Goal: Task Accomplishment & Management: Manage account settings

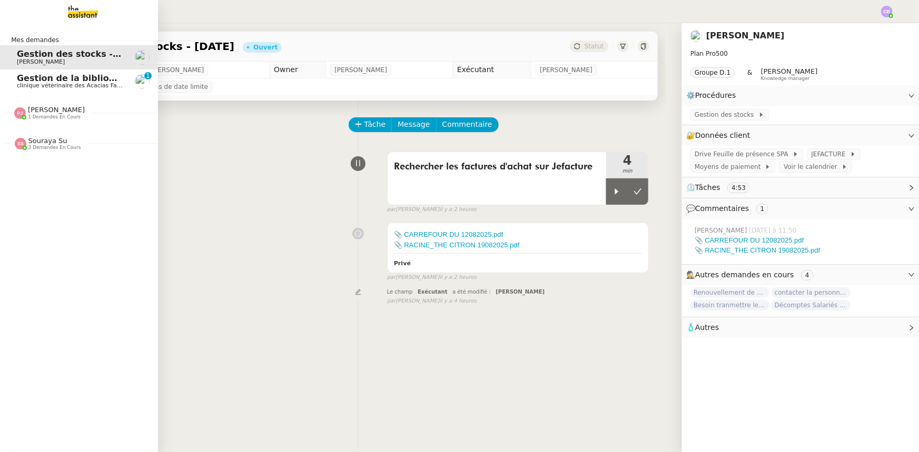
click at [47, 113] on span "Pauline Jennah" at bounding box center [56, 110] width 57 height 8
click at [48, 113] on span "Pauline Jennah" at bounding box center [56, 110] width 57 height 8
click at [48, 142] on span "Souraya Su" at bounding box center [47, 141] width 39 height 8
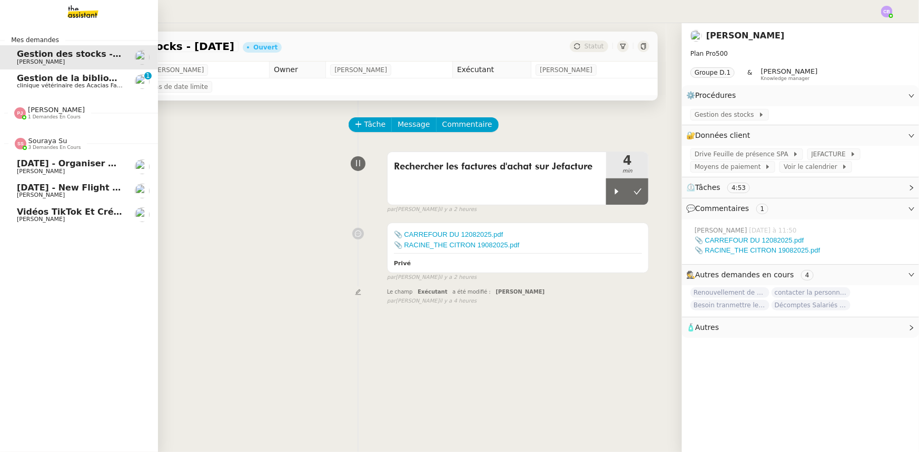
click at [48, 143] on span "Souraya Su" at bounding box center [47, 141] width 39 height 8
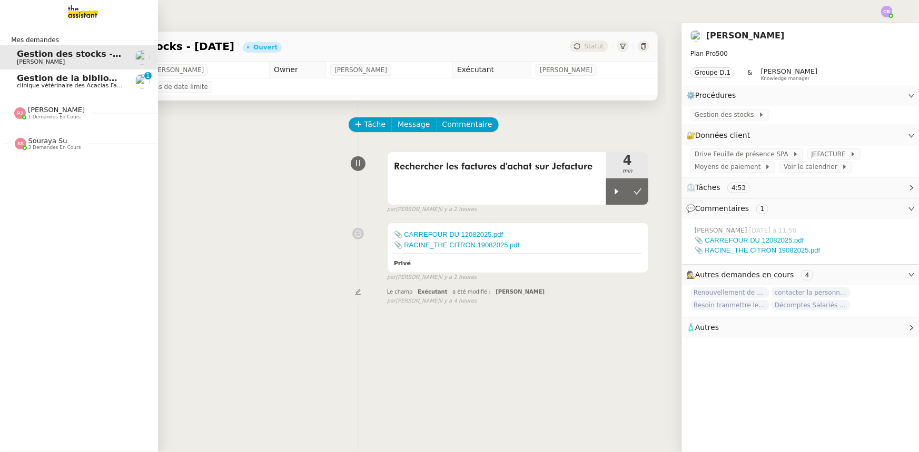
click at [65, 82] on span "Gestion de la bibliographie - octobre 2025" at bounding box center [117, 78] width 201 height 10
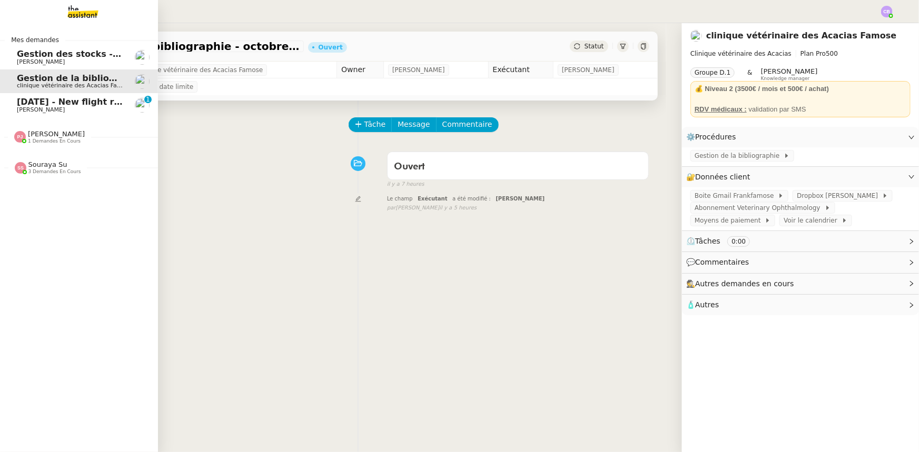
click at [38, 104] on span "7th October 2025 - New flight request - Samuel Boutabssil" at bounding box center [125, 102] width 217 height 10
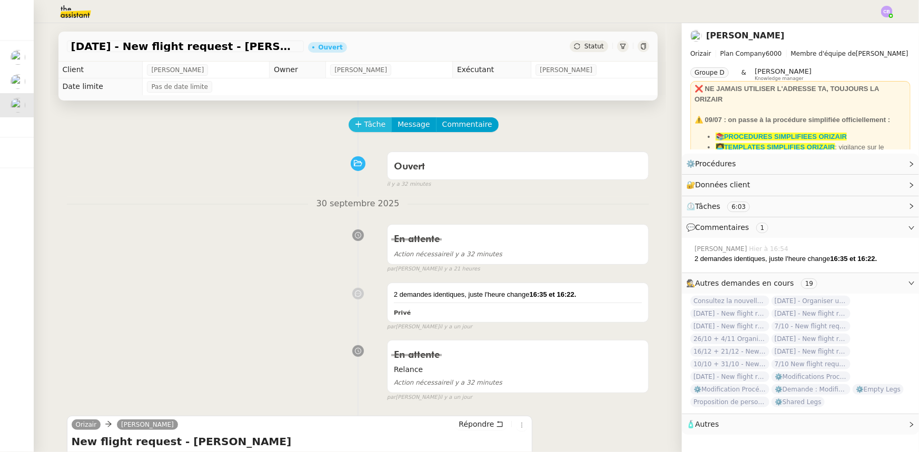
click at [373, 128] on span "Tâche" at bounding box center [375, 124] width 22 height 12
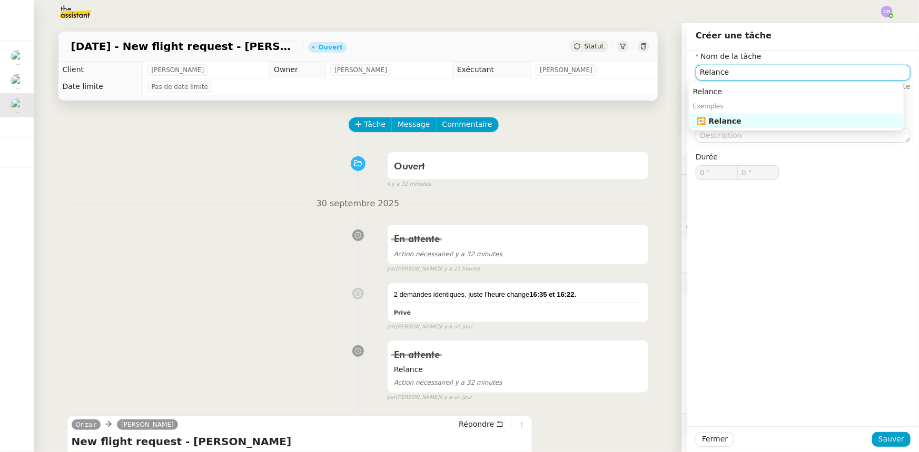
click at [612, 125] on div "🔁 Relance" at bounding box center [798, 120] width 202 height 9
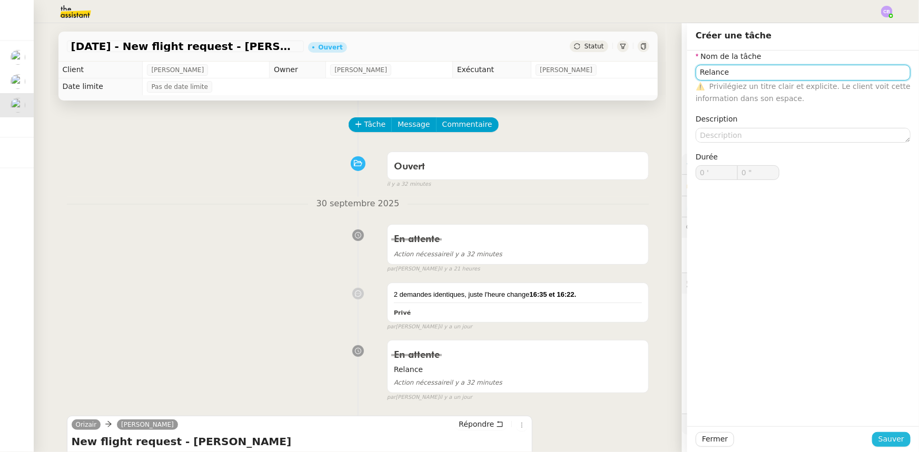
type input "Relance"
click at [612, 280] on span "Sauver" at bounding box center [891, 439] width 26 height 12
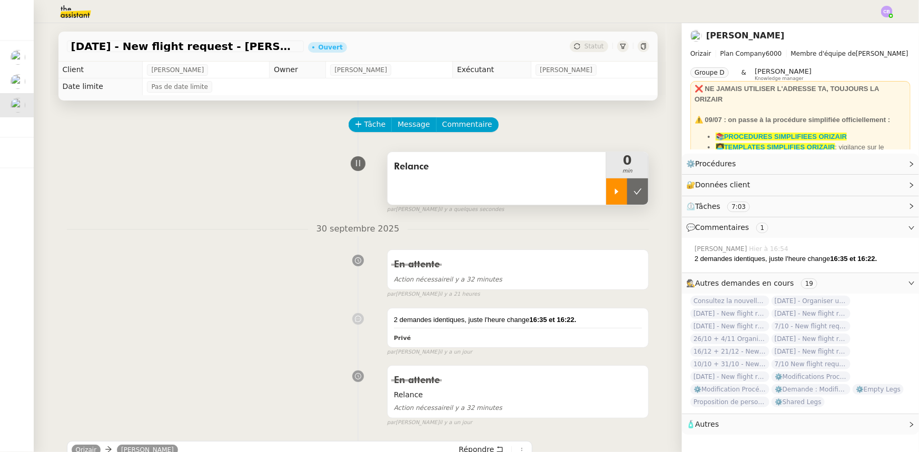
click at [606, 197] on div at bounding box center [616, 192] width 21 height 26
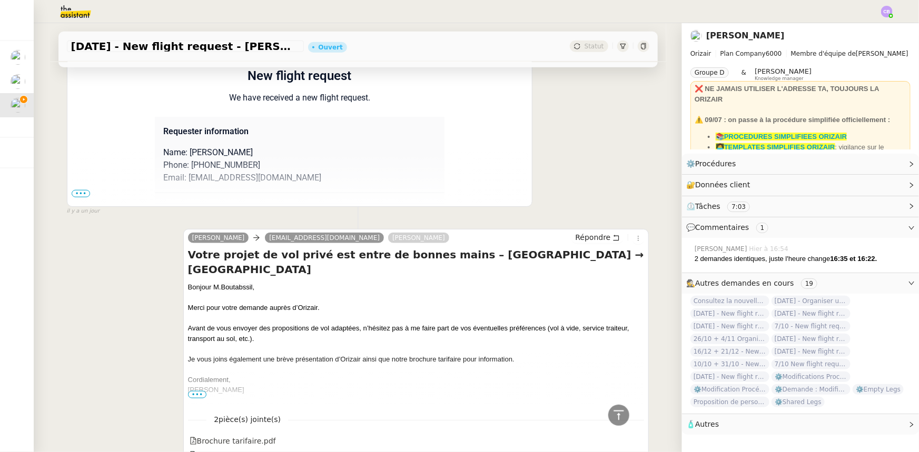
scroll to position [431, 0]
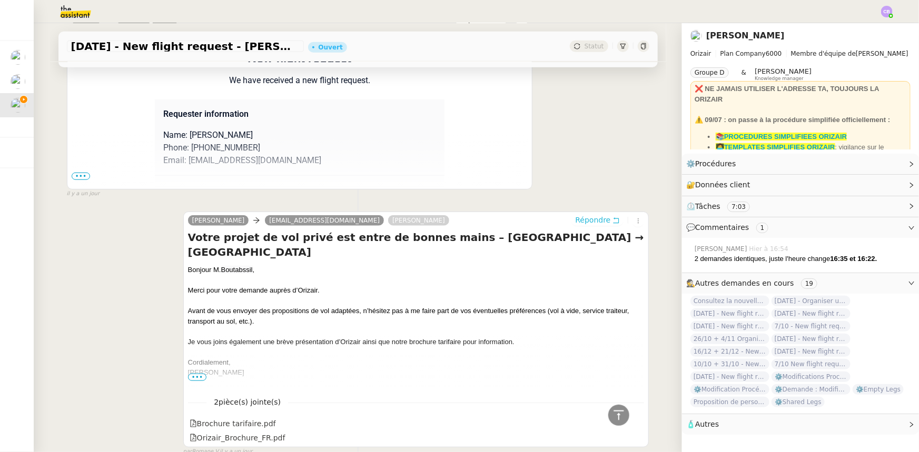
click at [582, 224] on span "Répondre" at bounding box center [592, 220] width 35 height 11
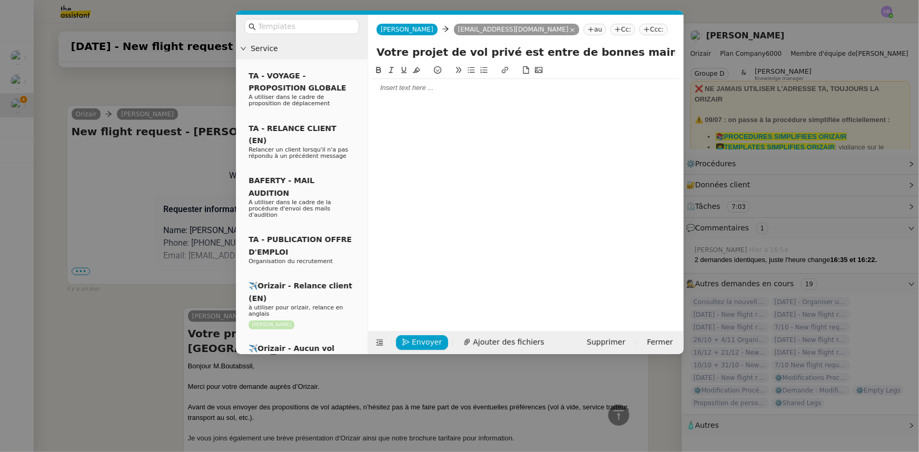
scroll to position [511, 0]
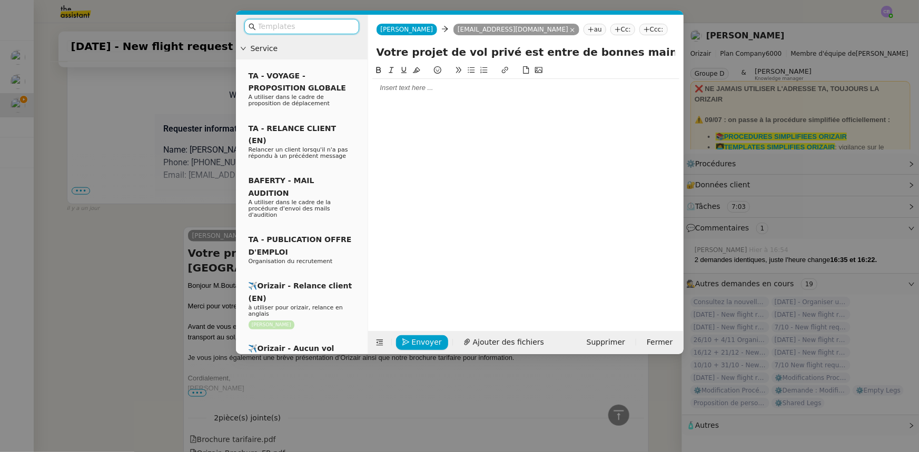
click at [327, 28] on input "text" at bounding box center [305, 27] width 95 height 12
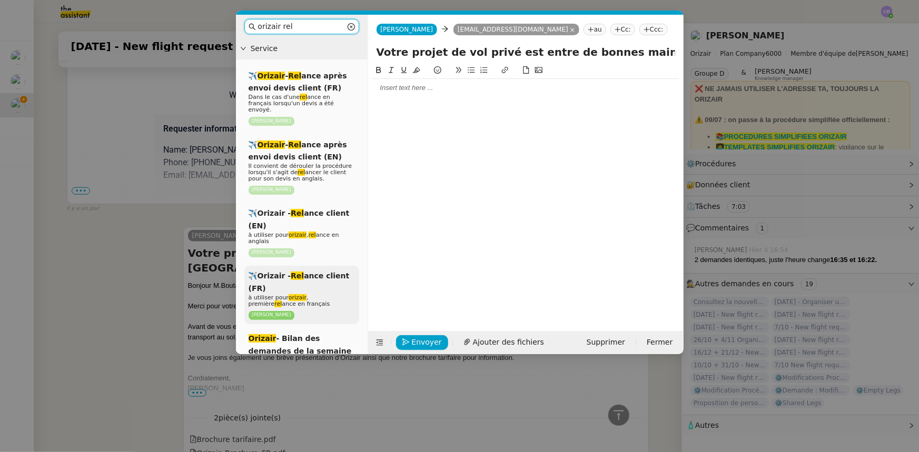
type input "orizair rel"
click at [325, 280] on span "à utiliser pour orizair , première rel ance en français" at bounding box center [290, 300] width 82 height 13
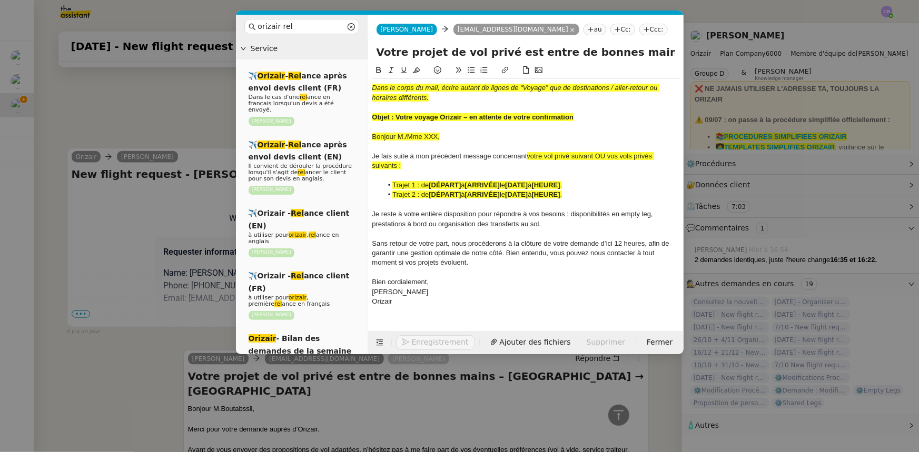
scroll to position [650, 0]
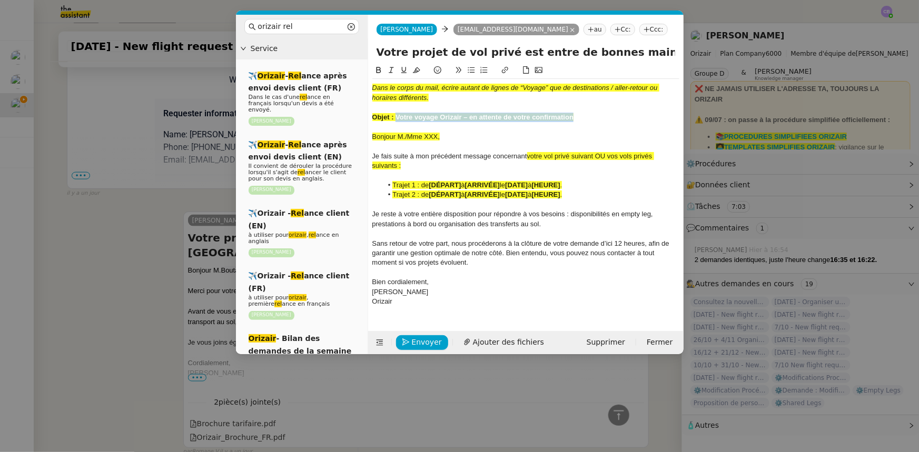
drag, startPoint x: 573, startPoint y: 116, endPoint x: 396, endPoint y: 117, distance: 176.9
click at [396, 117] on strong "Objet : Votre voyage Orizair – en attente de votre confirmation" at bounding box center [473, 117] width 202 height 8
copy strong "Votre voyage Orizair – en attente de votre confirmation"
drag, startPoint x: 630, startPoint y: 52, endPoint x: 371, endPoint y: 53, distance: 258.6
click at [371, 53] on div "Votre projet de vol privé est entre de bonnes mains – Bordeaux-Mérignac Airport…" at bounding box center [525, 54] width 315 height 20
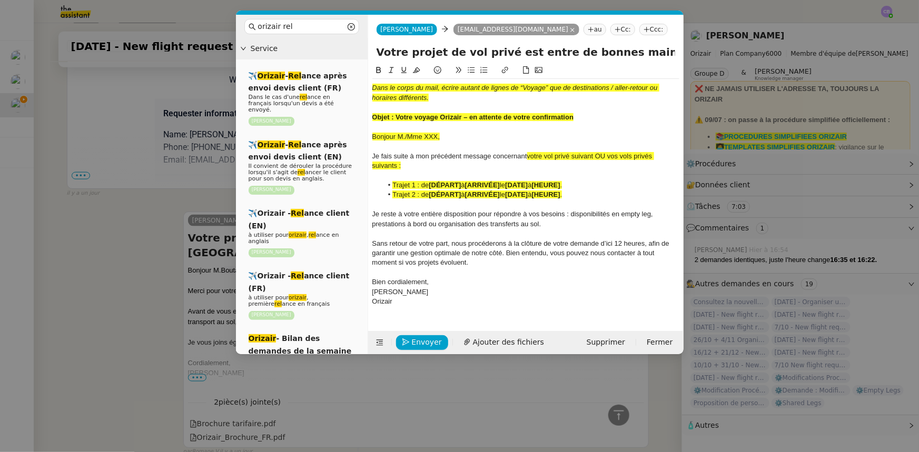
paste input "voyage Orizair – en attente de votre confirmation"
type input "Votre voyage Orizair – en attente de votre confirmation – Bordeaux-Mérignac Air…"
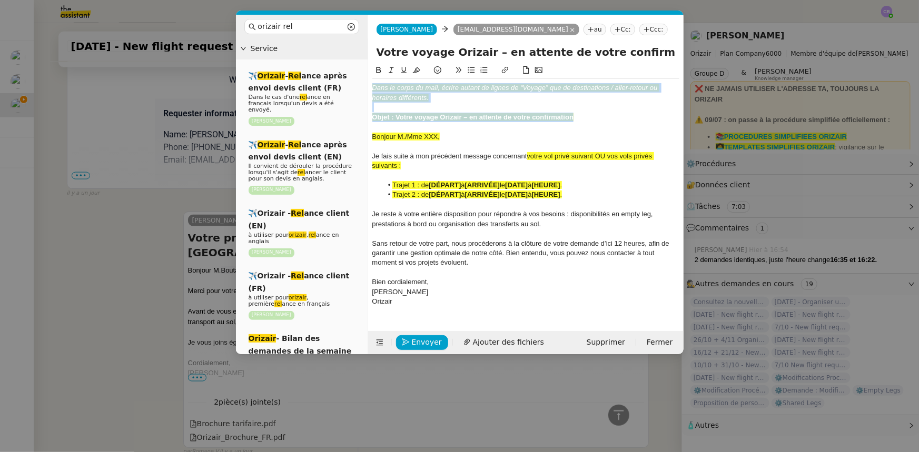
drag, startPoint x: 578, startPoint y: 113, endPoint x: 373, endPoint y: 86, distance: 206.2
click at [373, 86] on div "Dans le corps du mail, écrire autant de lignes de “Voyage” que de destinations …" at bounding box center [525, 195] width 307 height 232
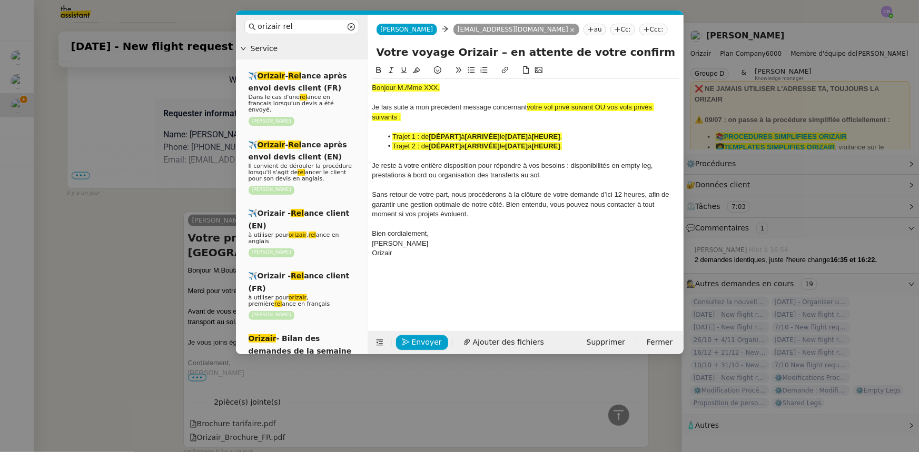
click at [154, 242] on nz-modal-container "orizair rel Service ✈️ Orizair - Rel ance après envoi devis client (FR) Dans le…" at bounding box center [459, 226] width 919 height 452
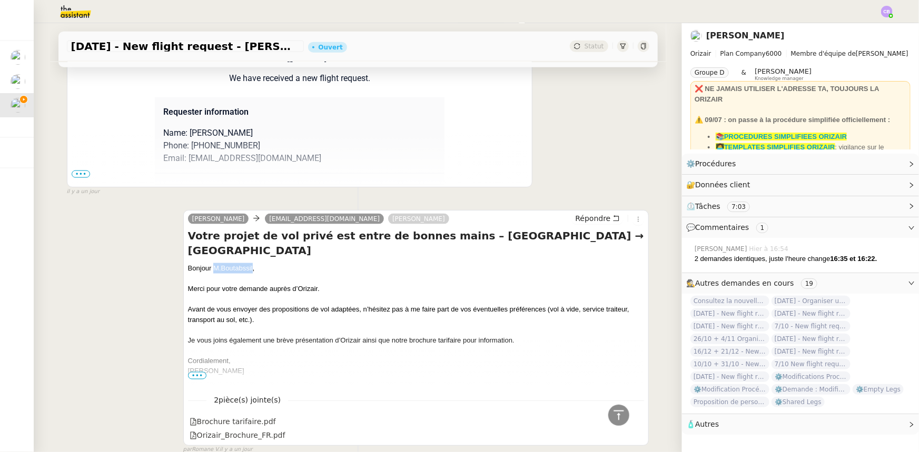
drag, startPoint x: 249, startPoint y: 254, endPoint x: 211, endPoint y: 254, distance: 38.4
click at [211, 263] on div "Bonjour M. Boutabssil ," at bounding box center [416, 268] width 457 height 11
copy div "M. Boutabssil"
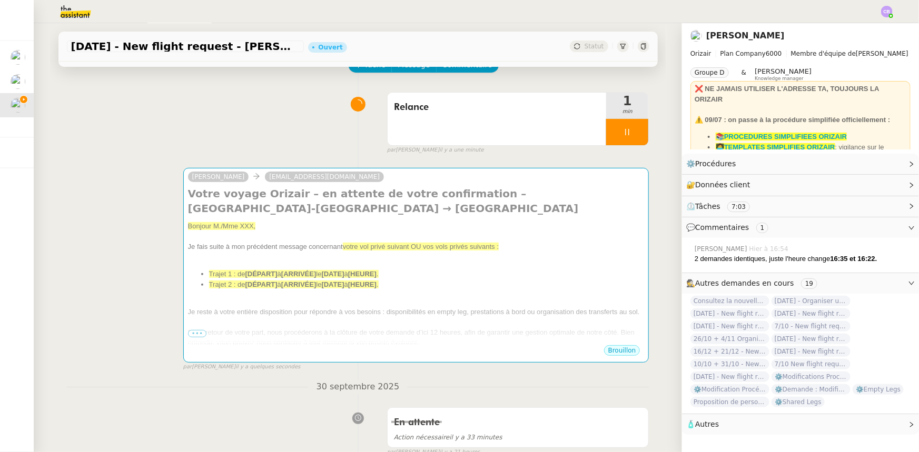
scroll to position [0, 0]
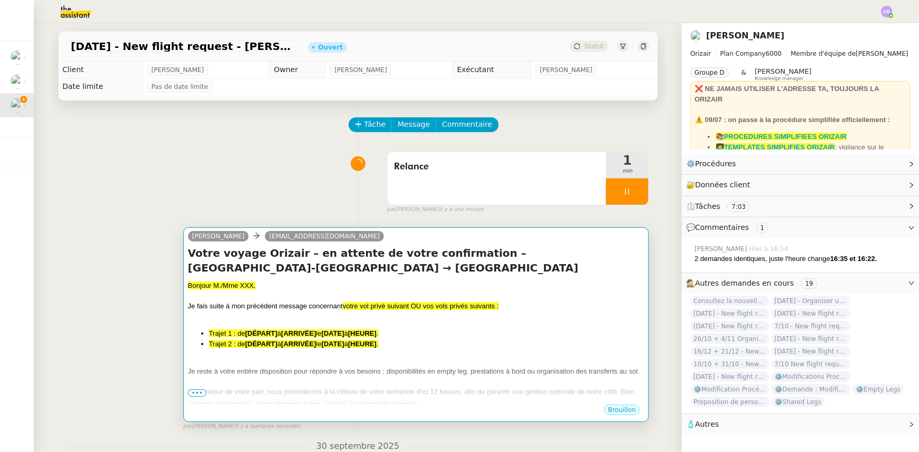
click at [324, 280] on div at bounding box center [416, 296] width 457 height 11
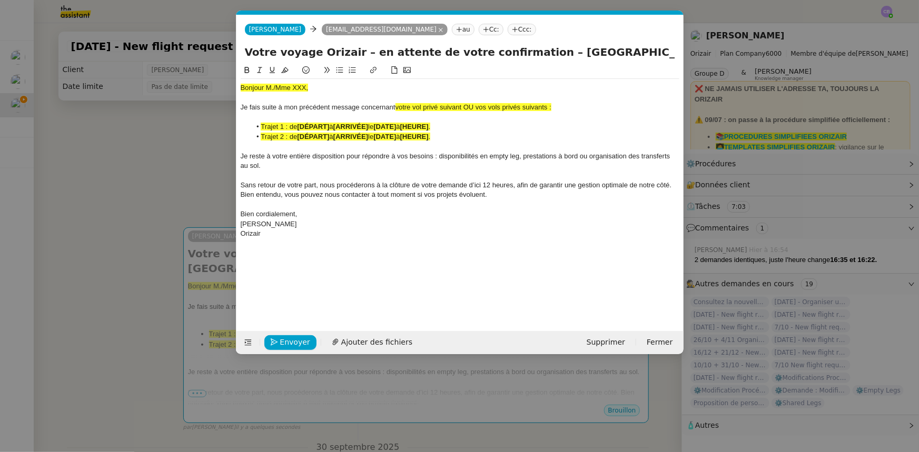
scroll to position [0, 52]
drag, startPoint x: 310, startPoint y: 85, endPoint x: 242, endPoint y: 85, distance: 67.9
click at [242, 85] on div "Bonjour M./Mme XXX," at bounding box center [460, 87] width 439 height 9
click at [284, 68] on icon at bounding box center [284, 70] width 7 height 6
click at [305, 86] on div "Bonjour M./Mme XXX," at bounding box center [460, 87] width 439 height 9
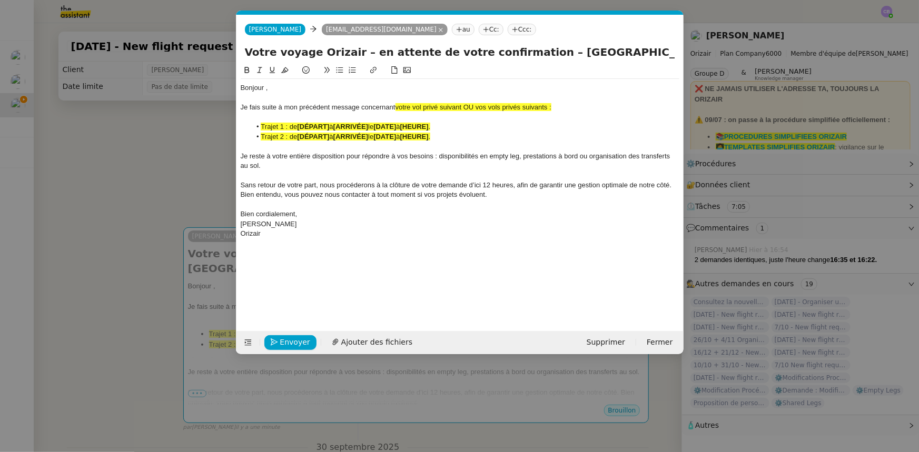
scroll to position [0, 0]
click at [542, 106] on span "votre vol privé suivant OU vos vols privés suivants :" at bounding box center [473, 107] width 156 height 8
drag, startPoint x: 548, startPoint y: 108, endPoint x: 467, endPoint y: 106, distance: 81.1
click at [467, 106] on span "votre vol privé suivant OU vos vols privés suivants :" at bounding box center [473, 107] width 156 height 8
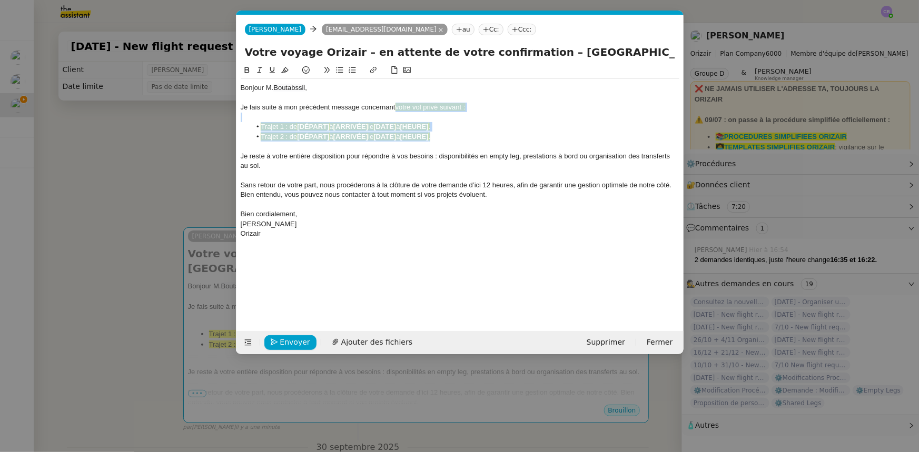
drag, startPoint x: 445, startPoint y: 137, endPoint x: 395, endPoint y: 107, distance: 58.2
click at [395, 107] on div "Bonjour M. Boutabssil , Je fais suite à mon précédent message concernant votre …" at bounding box center [460, 161] width 439 height 164
click at [282, 72] on icon at bounding box center [284, 69] width 7 height 7
click at [321, 147] on div at bounding box center [460, 146] width 439 height 9
drag, startPoint x: 442, startPoint y: 137, endPoint x: 254, endPoint y: 135, distance: 188.0
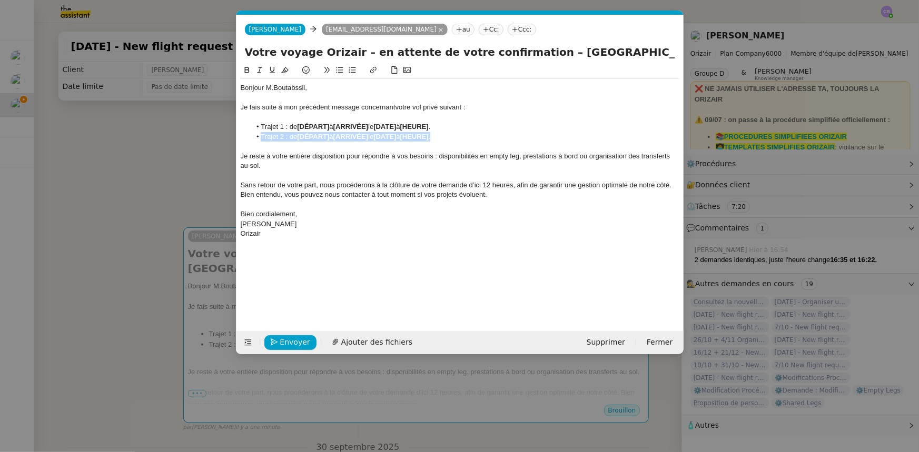
click at [254, 135] on li "Trajet 2 : de [DÉPART] à [ARRIVÉE] le [DATE] à [HEURE] ." at bounding box center [465, 136] width 429 height 9
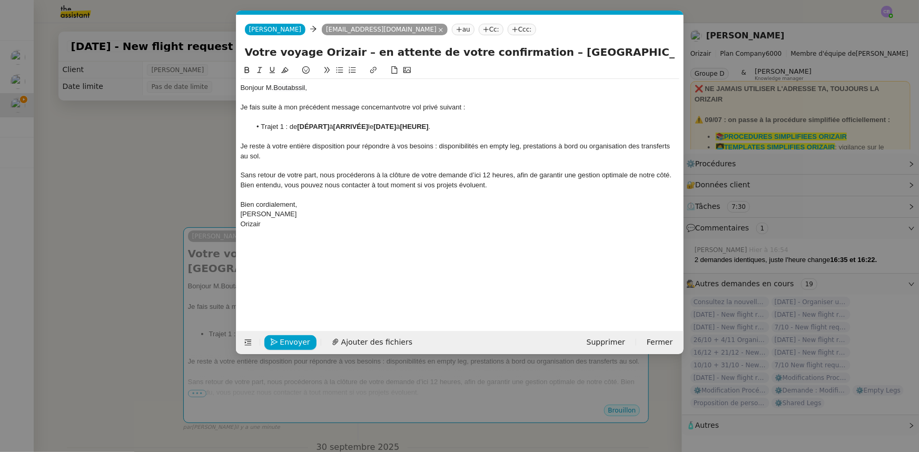
drag, startPoint x: 532, startPoint y: 51, endPoint x: 665, endPoint y: 51, distance: 132.7
click at [612, 51] on input "Votre voyage Orizair – en attente de votre confirmation – Bordeaux-Mérignac Air…" at bounding box center [460, 52] width 430 height 16
drag, startPoint x: 330, startPoint y: 126, endPoint x: 300, endPoint y: 126, distance: 30.0
click at [300, 126] on strong "[DÉPART]" at bounding box center [313, 127] width 32 height 8
drag, startPoint x: 300, startPoint y: 126, endPoint x: 380, endPoint y: 124, distance: 79.5
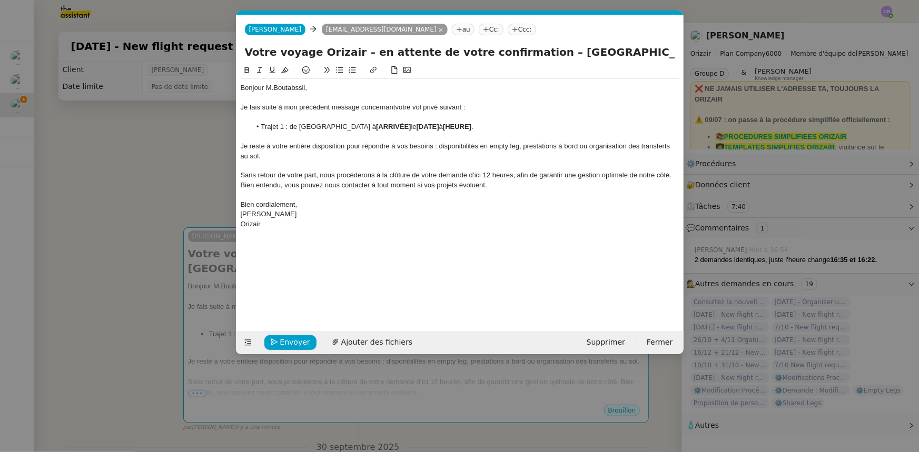
click at [380, 124] on li "Trajet 1 : de Bordeaux-Mérignac Airport à [ARRIVÉE] le [DATE] à [HEURE] ." at bounding box center [465, 126] width 429 height 9
click at [248, 70] on icon at bounding box center [246, 70] width 5 height 6
click at [205, 164] on nz-modal-container "orizair rel Service ✈️ Orizair - Rel ance après envoi devis client (FR) Dans le…" at bounding box center [459, 226] width 919 height 452
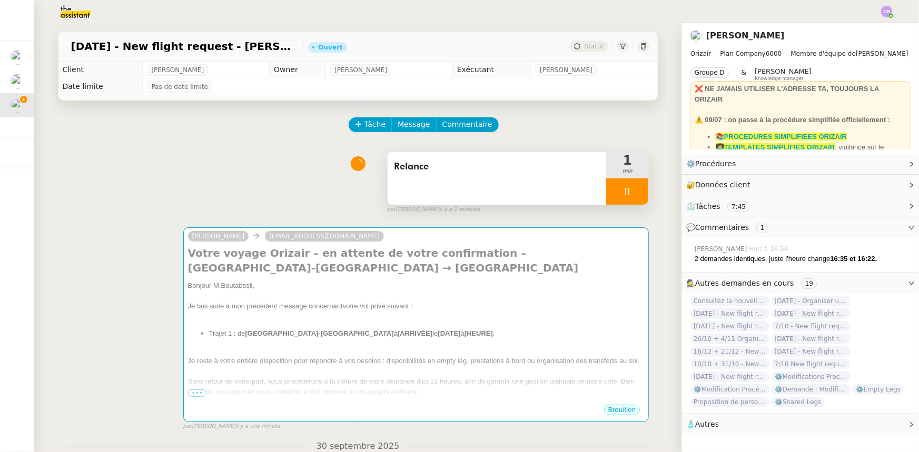
click at [610, 190] on div at bounding box center [627, 192] width 42 height 26
click at [612, 190] on icon at bounding box center [616, 191] width 8 height 8
click at [571, 226] on div "Josephine khalidboutabssil@hotmail.fr Votre voyage Orizair – en attente de votr…" at bounding box center [358, 324] width 582 height 213
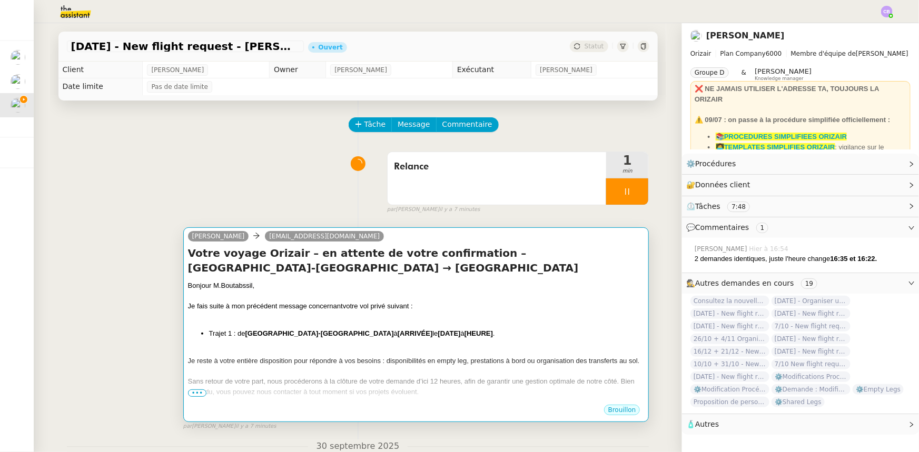
click at [474, 280] on div at bounding box center [416, 317] width 457 height 11
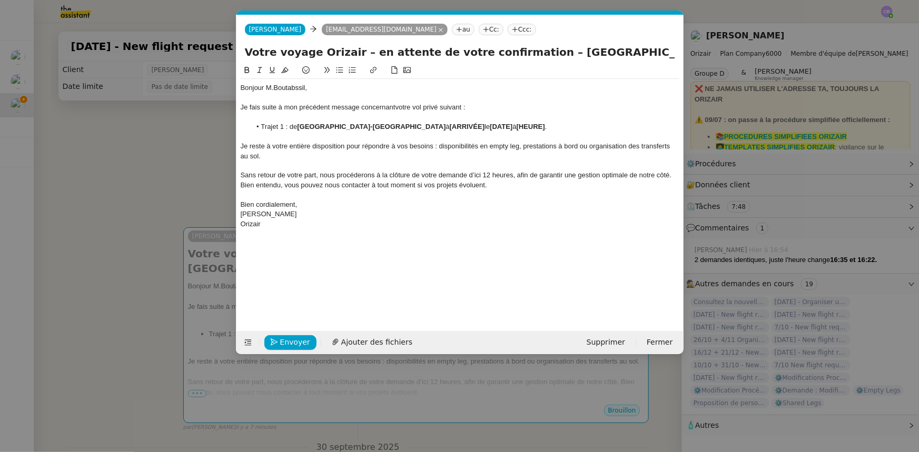
scroll to position [0, 52]
drag, startPoint x: 531, startPoint y: 51, endPoint x: 669, endPoint y: 56, distance: 137.5
click at [612, 56] on input "Votre voyage Orizair – en attente de votre confirmation – Bordeaux-Mérignac Air…" at bounding box center [460, 52] width 430 height 16
click at [612, 53] on input "Votre voyage Orizair – en attente de votre confirmation – Bordeaux-Mérignac Air…" at bounding box center [460, 52] width 430 height 16
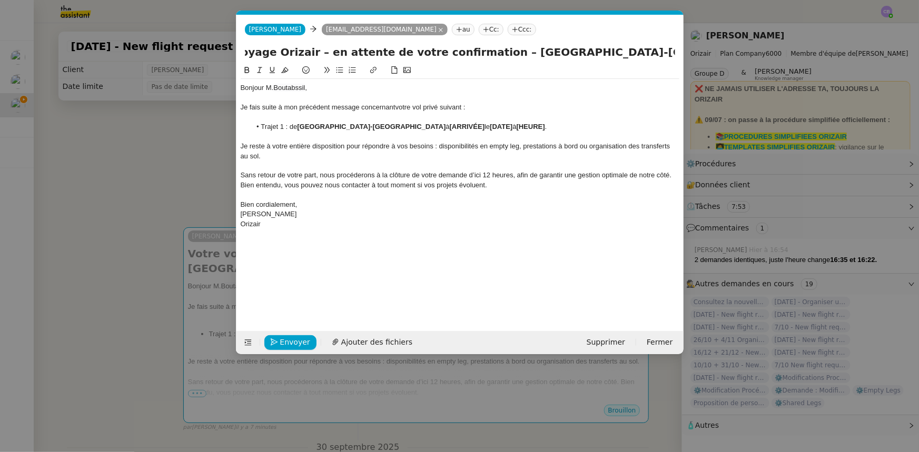
drag, startPoint x: 632, startPoint y: 52, endPoint x: 484, endPoint y: 54, distance: 148.0
click at [484, 54] on input "Votre voyage Orizair – en attente de votre confirmation – Bordeaux-Mérignac Air…" at bounding box center [460, 52] width 430 height 16
drag, startPoint x: 565, startPoint y: 52, endPoint x: 532, endPoint y: 54, distance: 32.8
click at [532, 54] on input "Votre voyage Orizair – en attente de votre confirmation – Genève" at bounding box center [460, 52] width 430 height 16
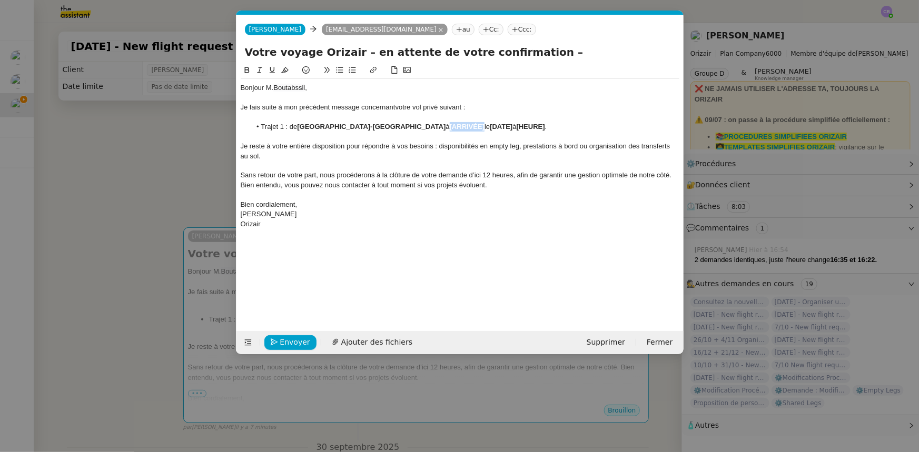
drag, startPoint x: 429, startPoint y: 124, endPoint x: 395, endPoint y: 125, distance: 34.2
click at [450, 125] on strong "[ARRIVÉE]" at bounding box center [467, 127] width 35 height 8
drag, startPoint x: 418, startPoint y: 126, endPoint x: 396, endPoint y: 124, distance: 22.2
click at [396, 124] on li "Trajet 1 : de Bordeaux-Mérignac Airport à Genève le [DATE] à [HEURE] ." at bounding box center [465, 126] width 429 height 9
click at [246, 70] on icon at bounding box center [246, 70] width 5 height 6
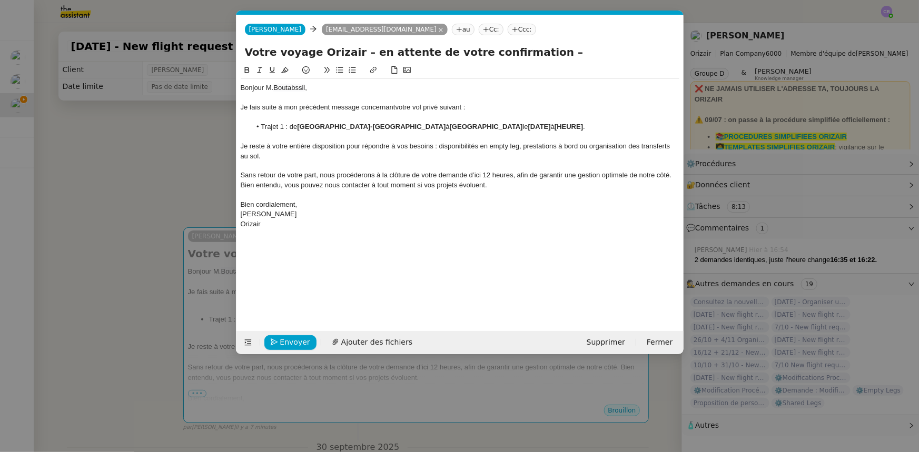
drag, startPoint x: 529, startPoint y: 52, endPoint x: 522, endPoint y: 52, distance: 6.8
click at [522, 52] on input "Votre voyage Orizair – en attente de votre confirmation –" at bounding box center [460, 52] width 430 height 16
type input "Votre voyage Orizair – en attente de votre confirmation"
click at [452, 126] on li "Trajet 1 : de Bordeaux-Mérignac Airport à Genève le [DATE] à [HEURE] ." at bounding box center [465, 126] width 429 height 9
drag, startPoint x: 481, startPoint y: 126, endPoint x: 431, endPoint y: 127, distance: 50.6
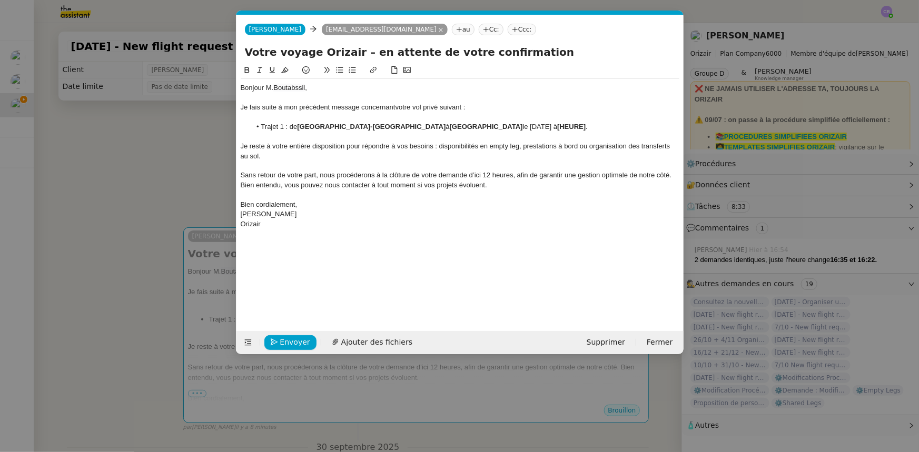
click at [431, 127] on li "Trajet 1 : de Bordeaux-Mérignac Airport à Genève le 7th October 2025 à [HEURE] ." at bounding box center [465, 126] width 429 height 9
click at [243, 72] on icon at bounding box center [246, 69] width 7 height 7
click at [528, 124] on strong "7th October 2025" at bounding box center [539, 127] width 23 height 8
click at [528, 127] on strong "7th October 2025" at bounding box center [539, 127] width 23 height 8
click at [576, 126] on strong "[HEURE]" at bounding box center [590, 127] width 28 height 8
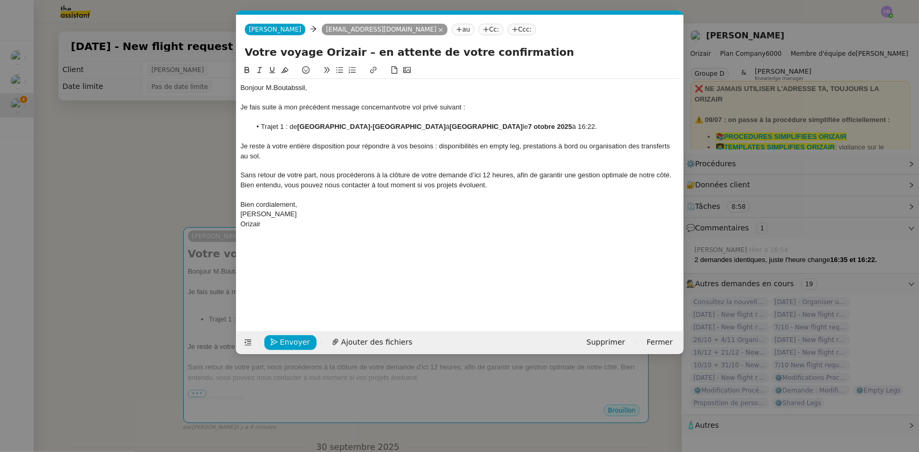
click at [528, 127] on strong "7 otobre 2025" at bounding box center [550, 127] width 44 height 8
click at [480, 176] on span "Sans retour de votre part, nous procéderons à la clôture de votre demande d’ici…" at bounding box center [457, 179] width 433 height 17
click at [0, 0] on lt-strong "d'ici à" at bounding box center [0, 0] width 0 height 0
click at [169, 153] on nz-modal-container "orizair rel Service ✈️ Orizair - Rel ance après envoi devis client (FR) Dans le…" at bounding box center [459, 226] width 919 height 452
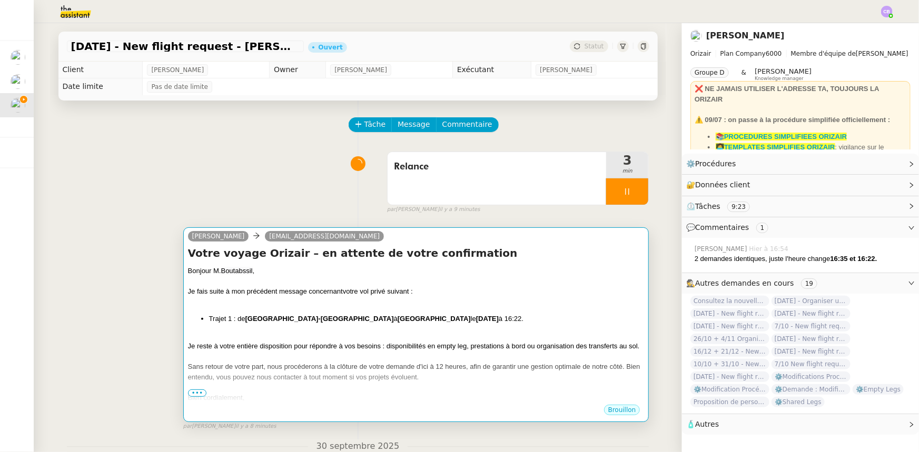
click at [469, 280] on div at bounding box center [416, 302] width 457 height 11
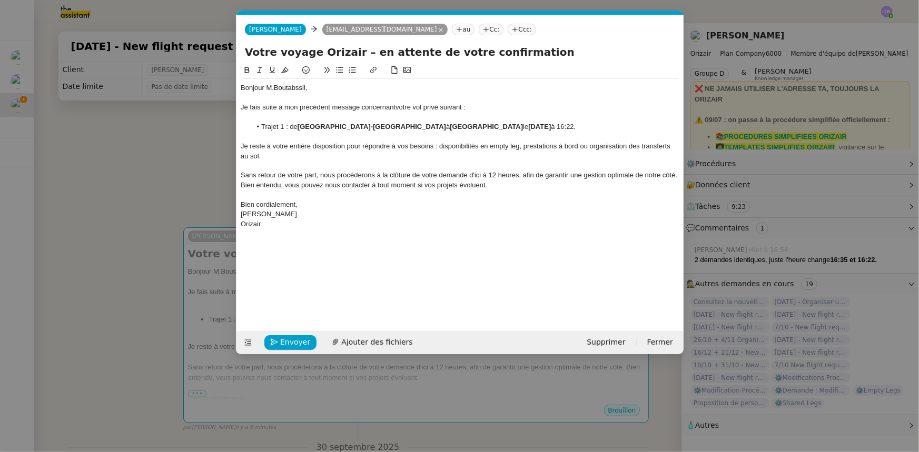
scroll to position [0, 52]
click at [295, 280] on span "Envoyer" at bounding box center [295, 343] width 30 height 12
click at [309, 280] on span "Confirmer l'envoi" at bounding box center [311, 343] width 63 height 12
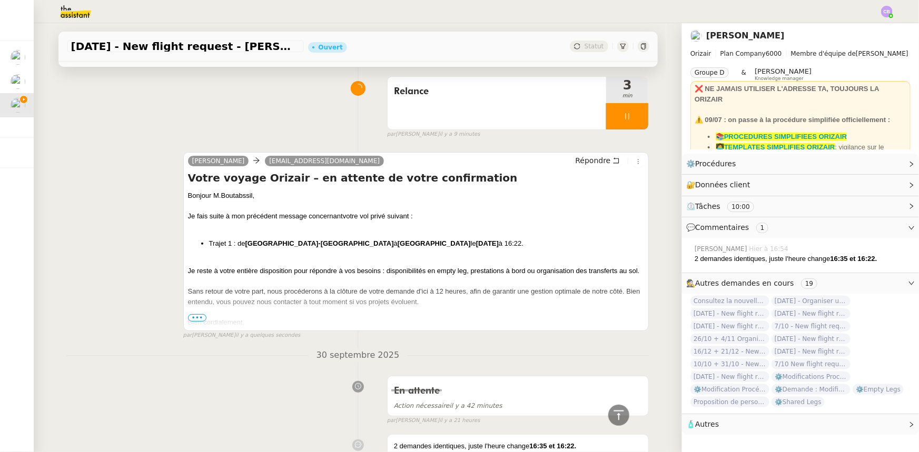
scroll to position [0, 0]
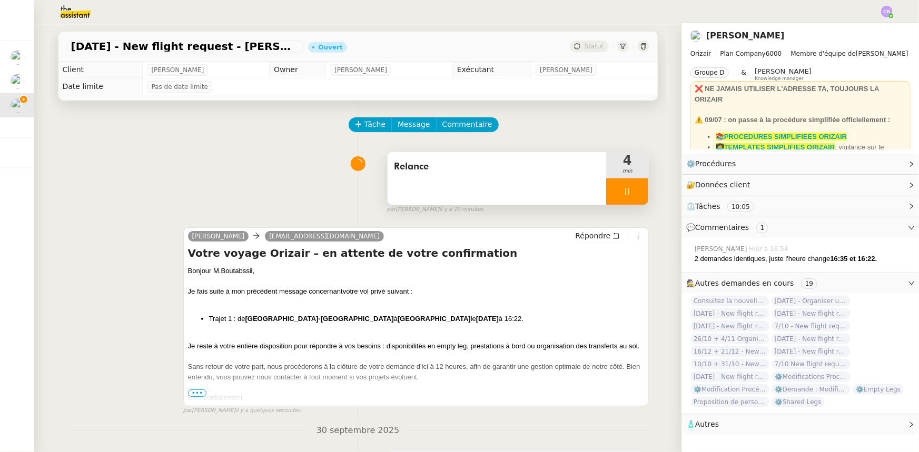
click at [606, 193] on div at bounding box center [627, 192] width 42 height 26
click at [612, 194] on icon at bounding box center [638, 192] width 8 height 6
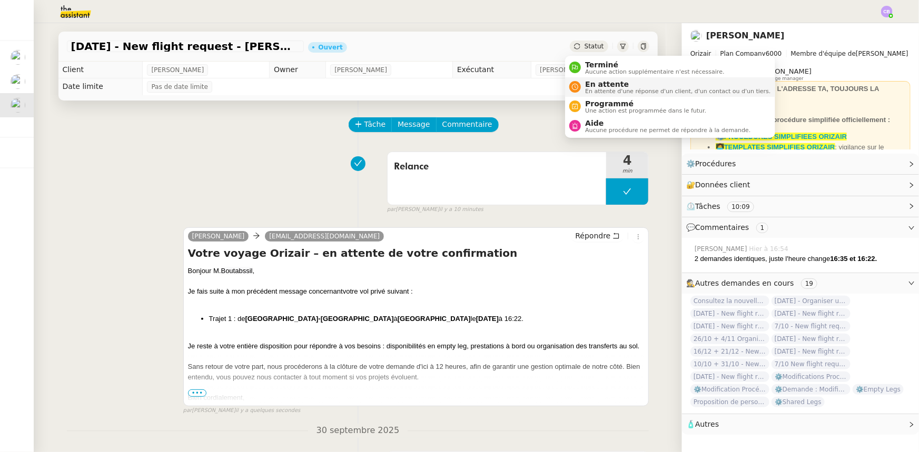
click at [605, 84] on span "En attente" at bounding box center [677, 84] width 185 height 8
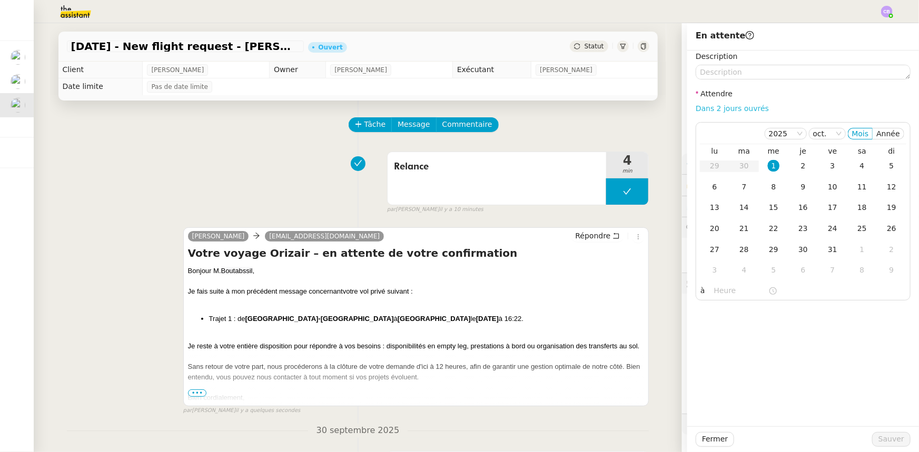
click at [612, 111] on link "Dans 2 jours ouvrés" at bounding box center [732, 108] width 73 height 8
type input "07:00"
click at [612, 169] on div "2" at bounding box center [803, 166] width 12 height 12
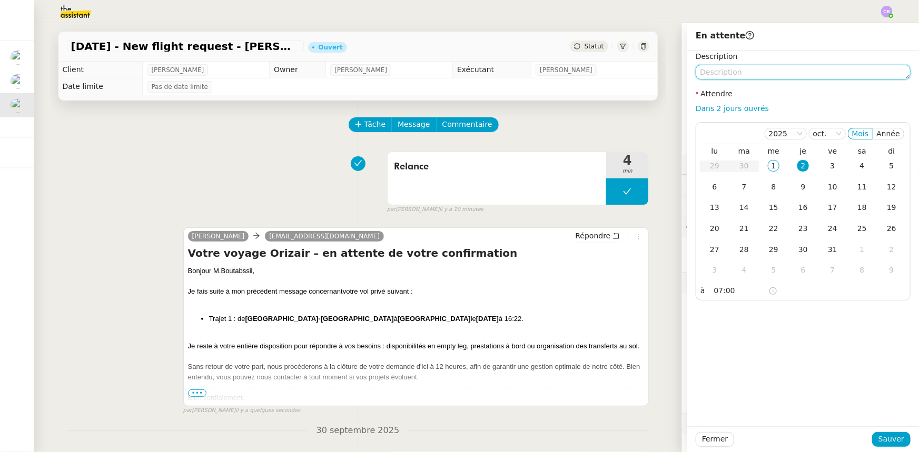
click at [612, 72] on textarea at bounding box center [803, 72] width 215 height 15
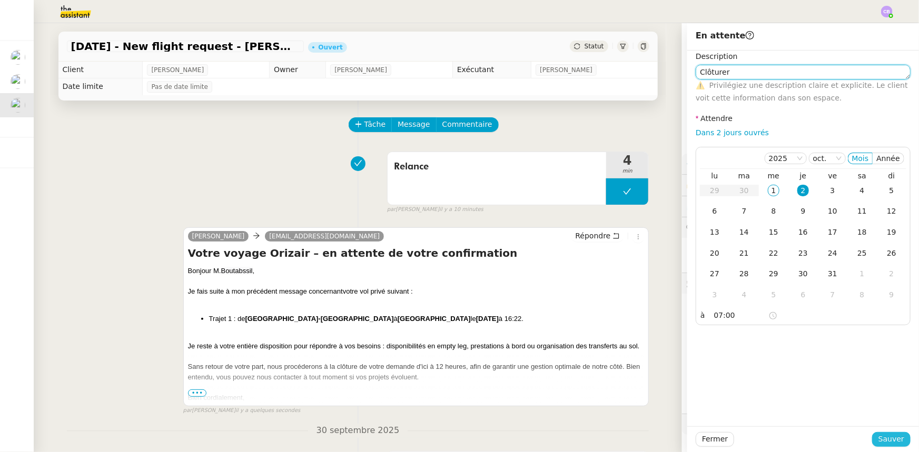
type textarea "Clôturer"
click at [612, 280] on span "Sauver" at bounding box center [891, 439] width 26 height 12
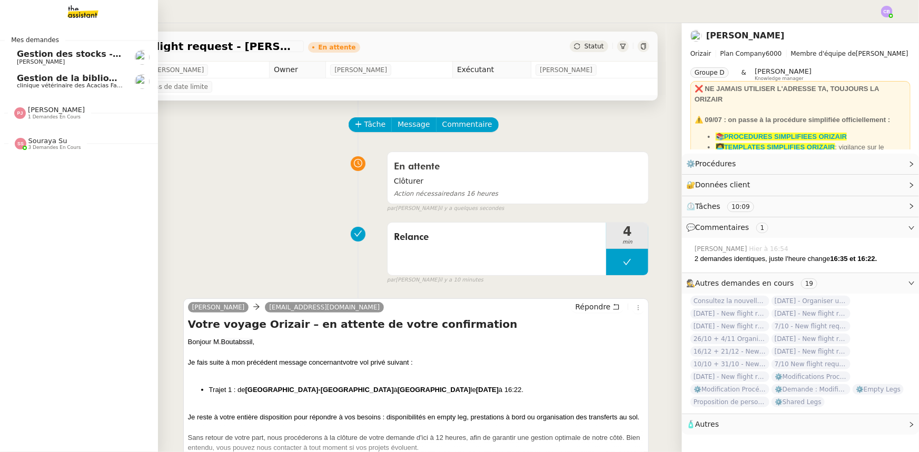
click at [44, 141] on span "Souraya Su" at bounding box center [47, 141] width 39 height 8
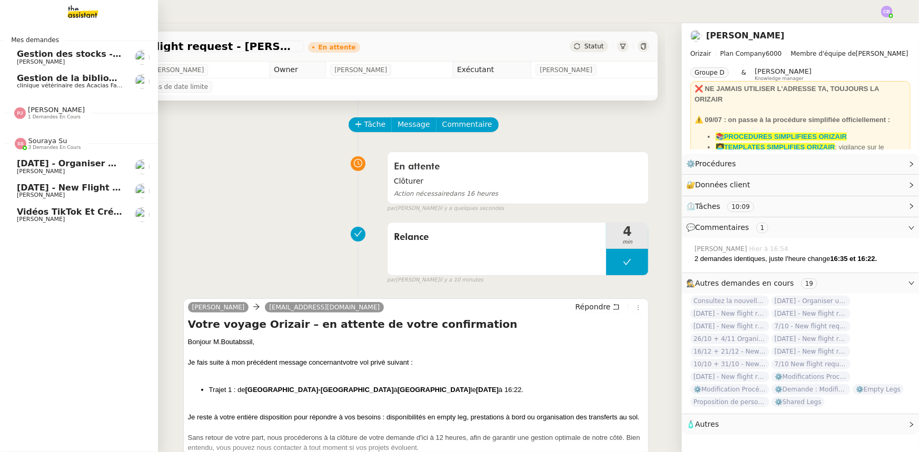
click at [44, 141] on span "Souraya Su" at bounding box center [47, 141] width 39 height 8
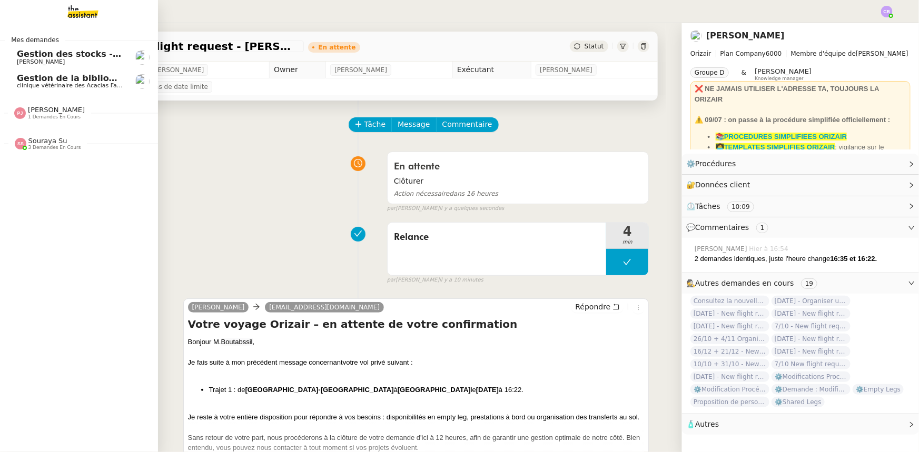
click at [46, 80] on span "Gestion de la bibliographie - octobre 2025" at bounding box center [117, 78] width 201 height 10
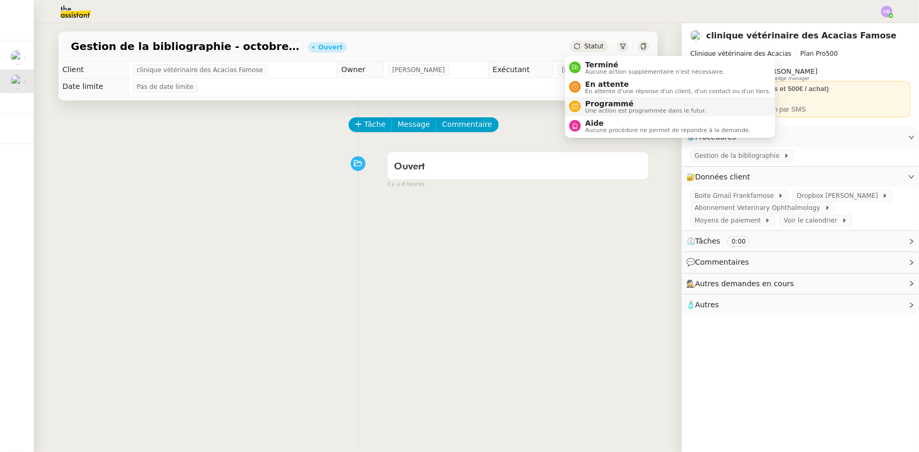
click at [592, 104] on span "Programmé" at bounding box center [645, 104] width 121 height 8
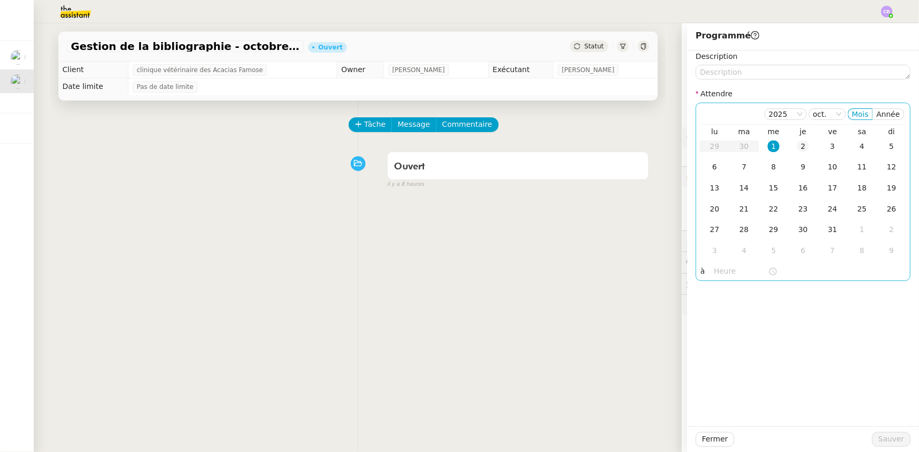
click at [612, 146] on div "2" at bounding box center [803, 147] width 12 height 12
click at [612, 272] on input "text" at bounding box center [741, 271] width 54 height 12
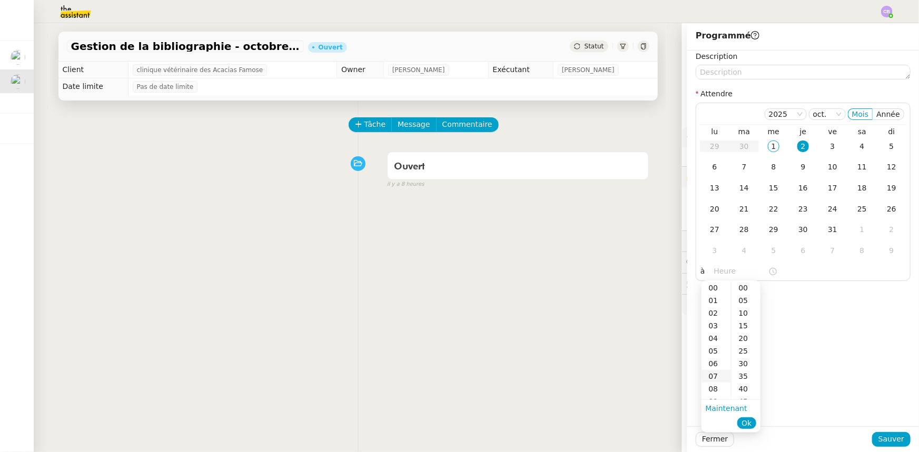
click at [612, 280] on div "07" at bounding box center [715, 376] width 29 height 13
click at [612, 280] on div "00" at bounding box center [745, 288] width 29 height 13
type input "07:00"
click at [612, 280] on span "Ok" at bounding box center [746, 423] width 10 height 11
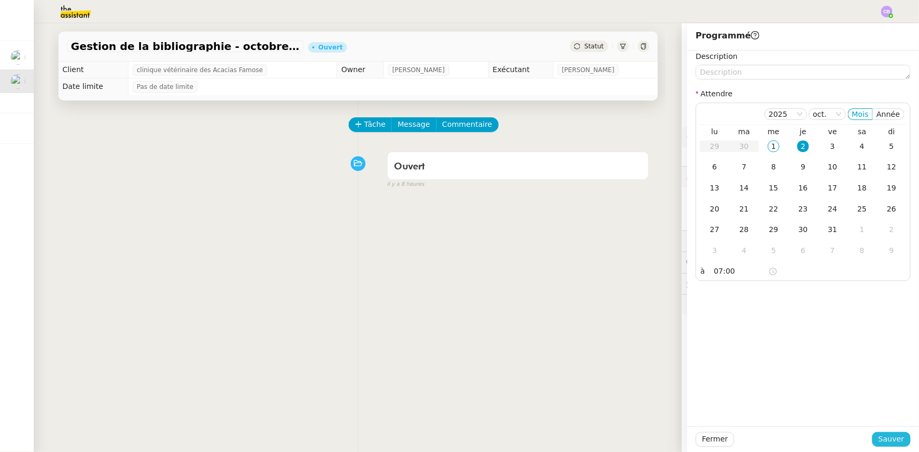
click at [612, 280] on span "Sauver" at bounding box center [891, 439] width 26 height 12
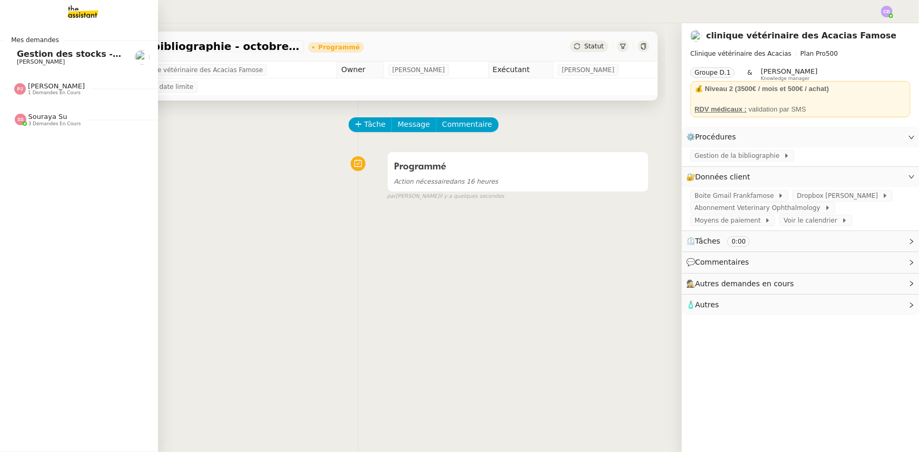
click at [50, 55] on span "Gestion des stocks - octobre 2025" at bounding box center [82, 54] width 131 height 10
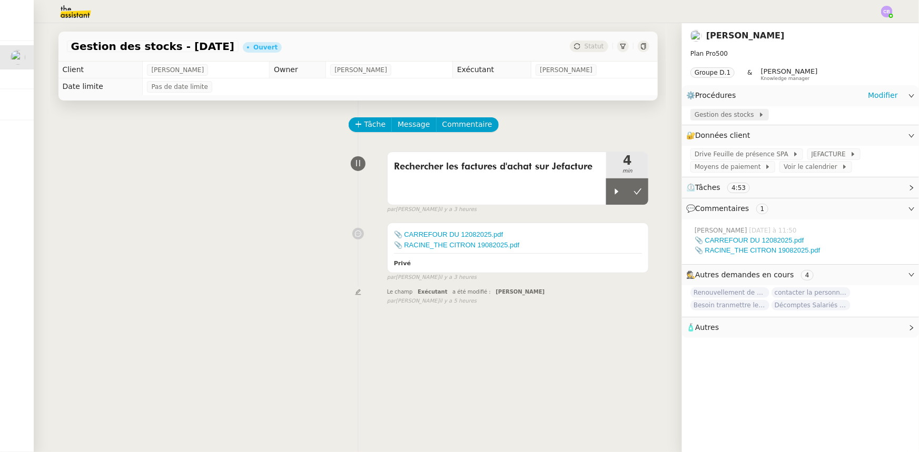
click at [612, 115] on span "Gestion des stocks" at bounding box center [727, 115] width 64 height 11
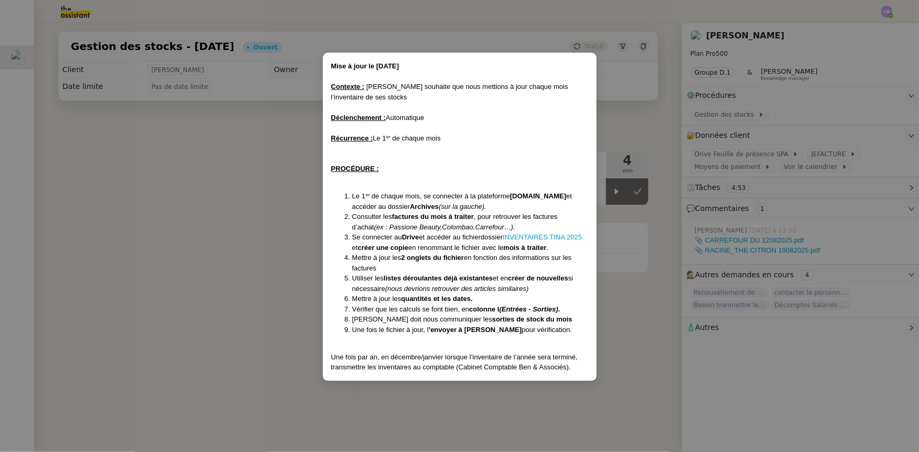
click at [293, 204] on nz-modal-container "Mise à jour le 14/02/2025 Contexte : Tina souhaite que nous mettions à jour cha…" at bounding box center [459, 226] width 919 height 452
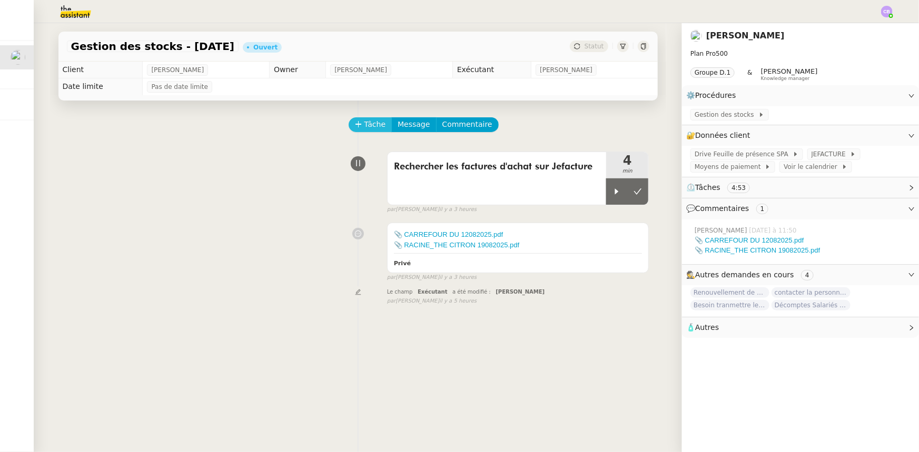
click at [367, 130] on span "Tâche" at bounding box center [375, 124] width 22 height 12
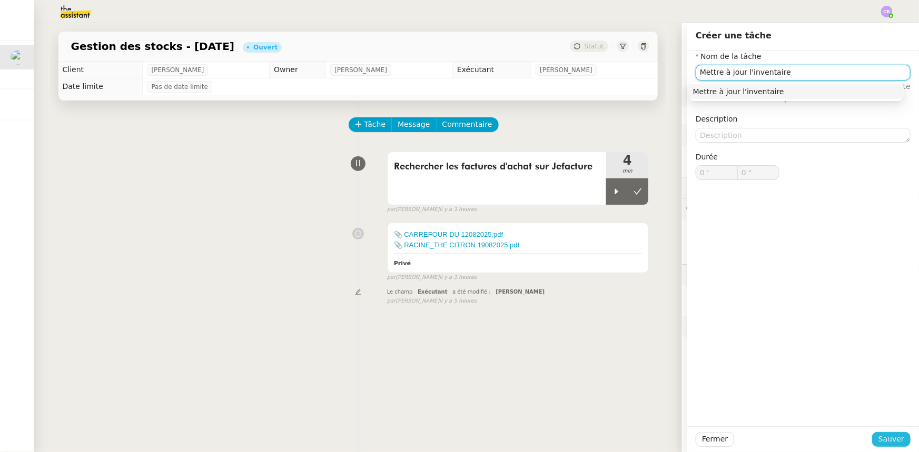
type input "Mettre à jour l'inventaire"
click at [612, 280] on span "Sauver" at bounding box center [891, 439] width 26 height 12
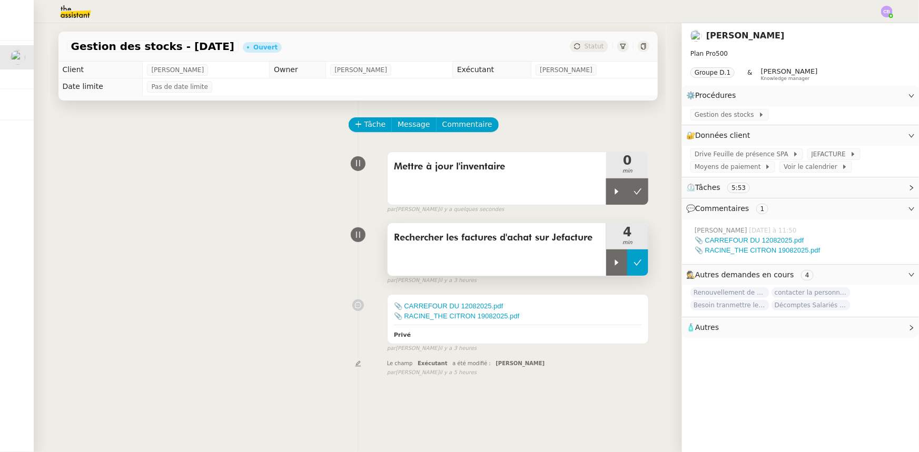
click at [612, 263] on button at bounding box center [637, 263] width 21 height 26
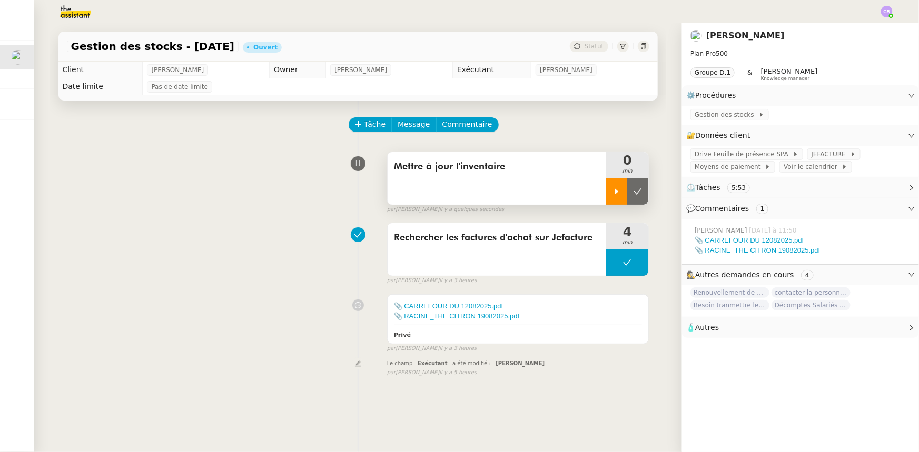
click at [612, 188] on icon at bounding box center [616, 191] width 8 height 8
click at [612, 114] on span "Gestion des stocks" at bounding box center [727, 115] width 64 height 11
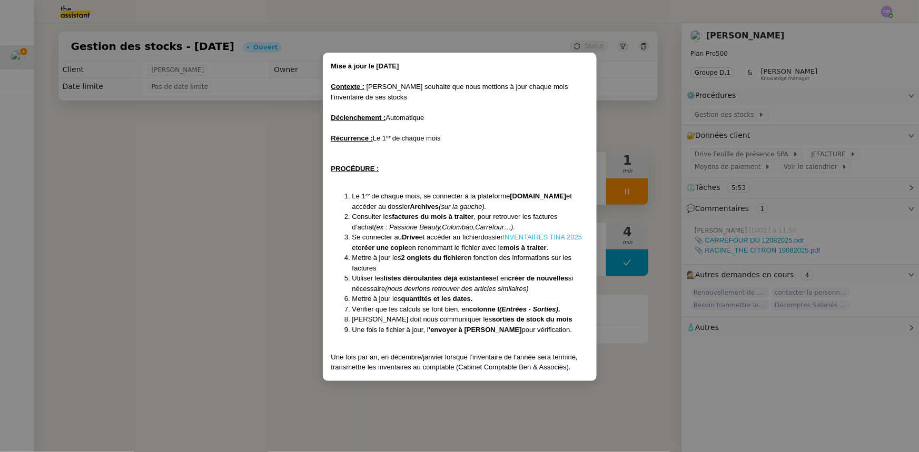
click at [542, 236] on link "INVENTAIRES TINA 2025" at bounding box center [543, 237] width 80 height 8
drag, startPoint x: 244, startPoint y: 164, endPoint x: 335, endPoint y: 188, distance: 94.3
click at [245, 164] on nz-modal-container "Mise à jour le 14/02/2025 Contexte : Tina souhaite que nous mettions à jour cha…" at bounding box center [459, 226] width 919 height 452
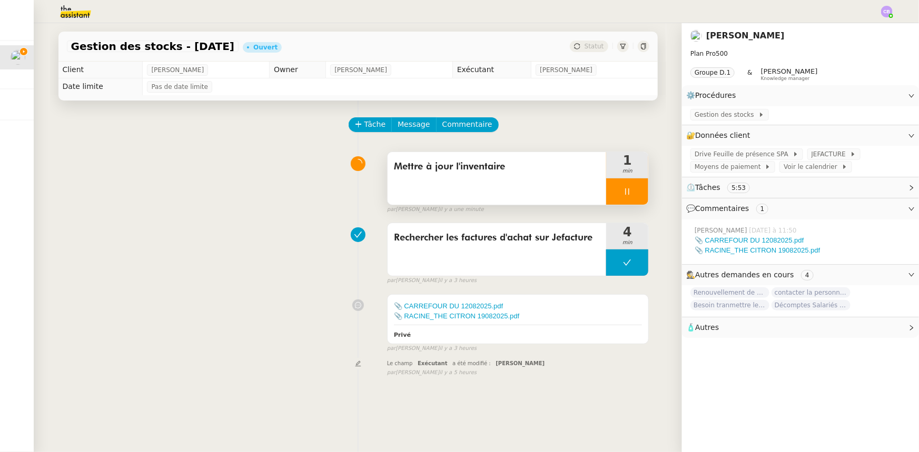
click at [612, 193] on div at bounding box center [627, 192] width 42 height 26
click at [606, 189] on div at bounding box center [616, 192] width 21 height 26
click at [612, 243] on link "📎 CARREFOUR DU 12082025.pdf" at bounding box center [749, 240] width 109 height 8
click at [612, 253] on link "📎 RACINE_THE CITRON 19082025.pdf" at bounding box center [758, 250] width 126 height 8
click at [609, 188] on div at bounding box center [627, 192] width 42 height 26
